Goal: Information Seeking & Learning: Learn about a topic

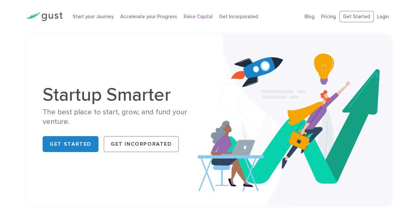
click at [193, 16] on link "Raise Capital" at bounding box center [198, 17] width 29 height 6
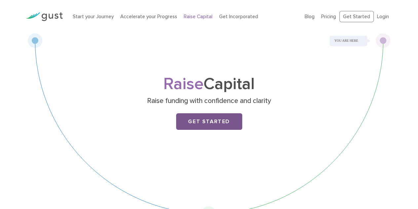
click at [214, 123] on link "Get Started" at bounding box center [209, 121] width 66 height 17
click at [328, 16] on link "Pricing" at bounding box center [328, 17] width 15 height 6
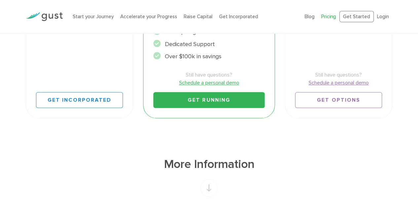
scroll to position [308, 0]
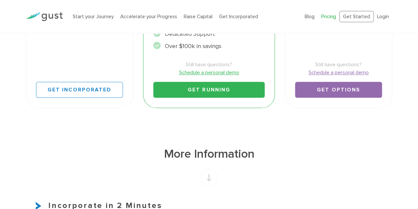
click at [347, 91] on link "Get Options" at bounding box center [338, 90] width 87 height 16
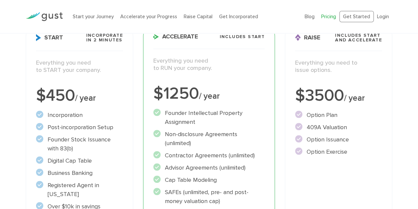
scroll to position [0, 0]
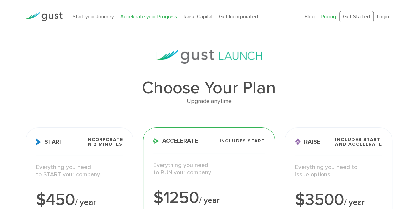
click at [144, 17] on link "Accelerate your Progress" at bounding box center [148, 17] width 57 height 6
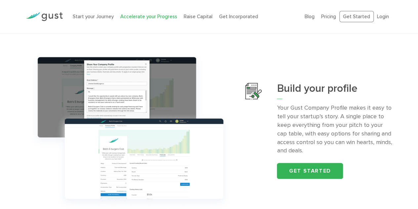
scroll to position [201, 0]
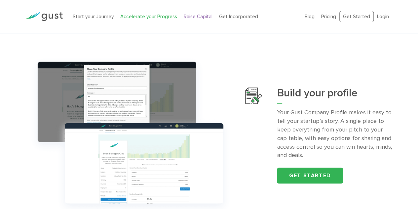
click at [195, 16] on link "Raise Capital" at bounding box center [198, 17] width 29 height 6
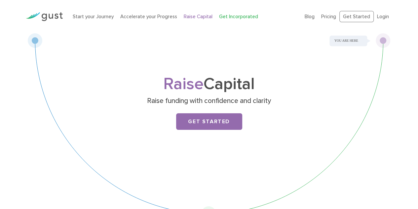
click at [240, 15] on link "Get Incorporated" at bounding box center [238, 17] width 39 height 6
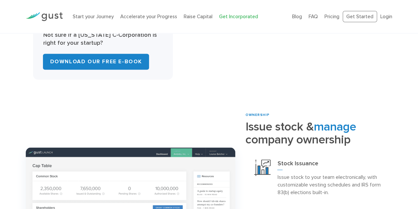
scroll to position [481, 0]
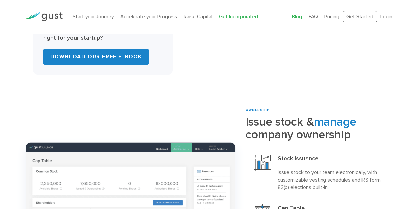
click at [298, 16] on link "Blog" at bounding box center [297, 17] width 10 height 6
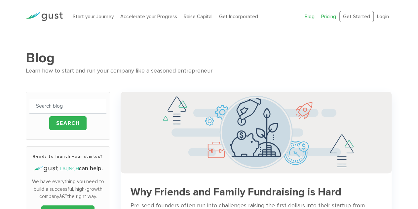
click at [330, 16] on link "Pricing" at bounding box center [328, 17] width 15 height 6
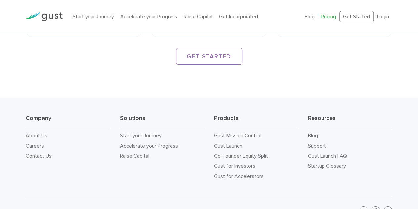
scroll to position [1094, 0]
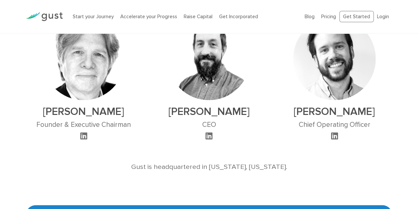
scroll to position [429, 0]
